Goal: Task Accomplishment & Management: Use online tool/utility

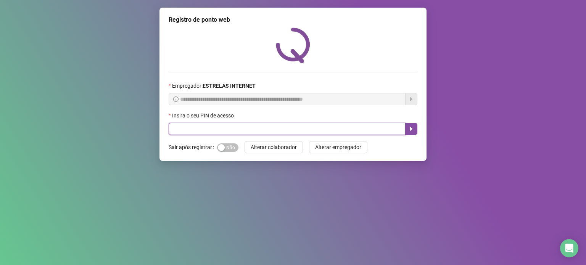
click at [201, 128] on input "text" at bounding box center [287, 129] width 237 height 12
type input "*****"
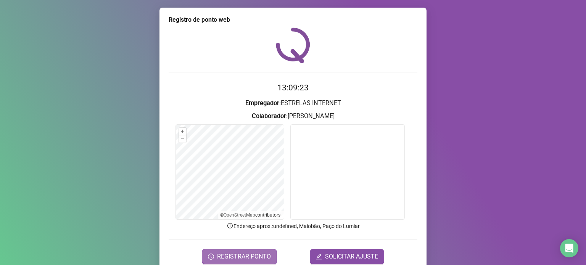
click at [261, 257] on span "REGISTRAR PONTO" at bounding box center [244, 256] width 54 height 9
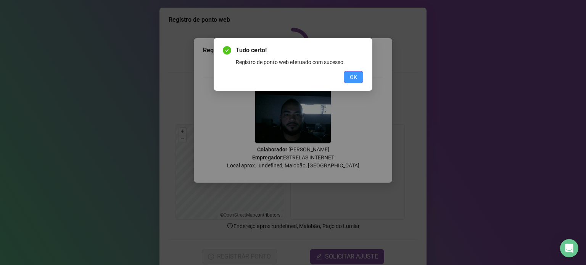
click at [351, 81] on button "OK" at bounding box center [353, 77] width 19 height 12
